Goal: Entertainment & Leisure: Consume media (video, audio)

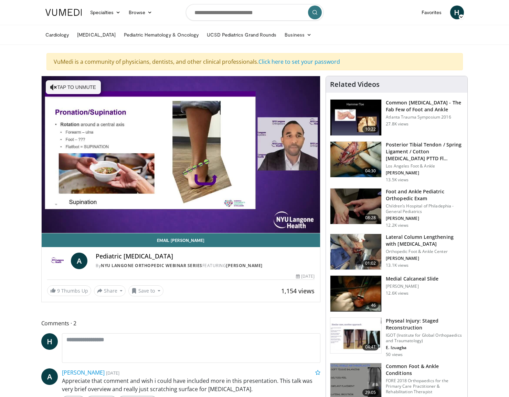
click at [353, 203] on img at bounding box center [356, 206] width 51 height 36
